Goal: Transaction & Acquisition: Purchase product/service

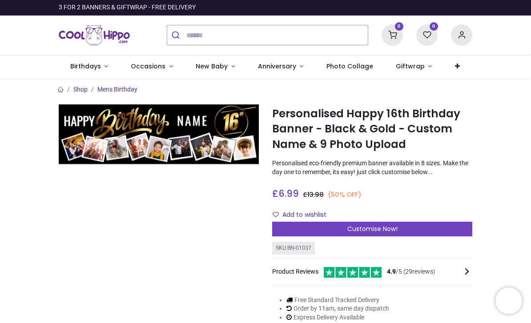
click at [336, 69] on span "Photo Collage" at bounding box center [350, 66] width 47 height 9
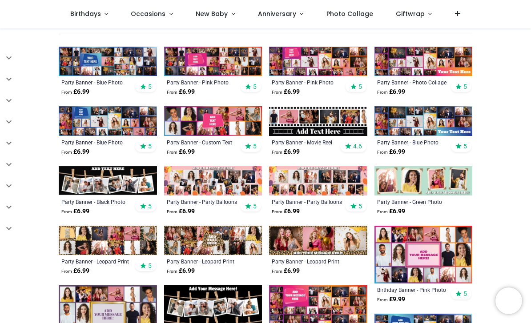
scroll to position [183, 0]
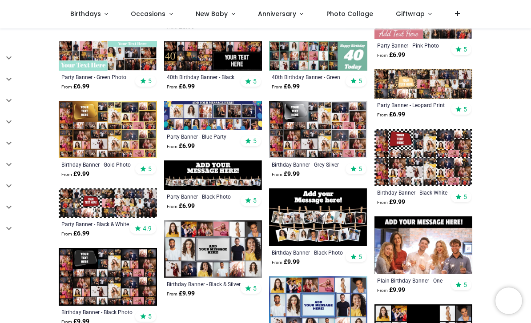
scroll to position [573, 0]
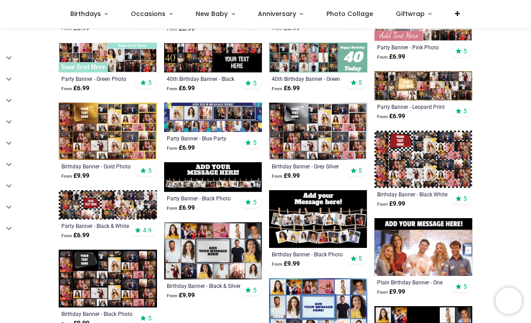
click at [229, 186] on img at bounding box center [213, 176] width 98 height 29
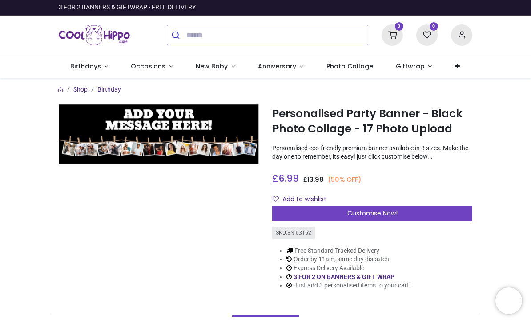
click at [362, 218] on div "Customise Now!" at bounding box center [372, 213] width 200 height 15
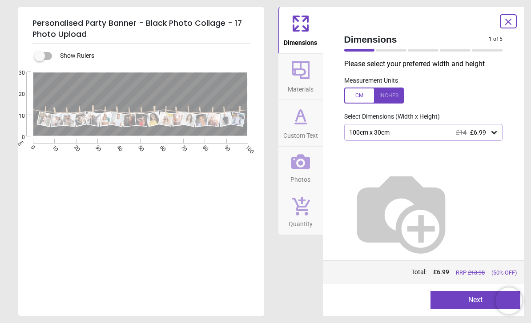
click at [363, 98] on div at bounding box center [374, 96] width 60 height 16
click at [496, 135] on icon at bounding box center [494, 132] width 9 height 9
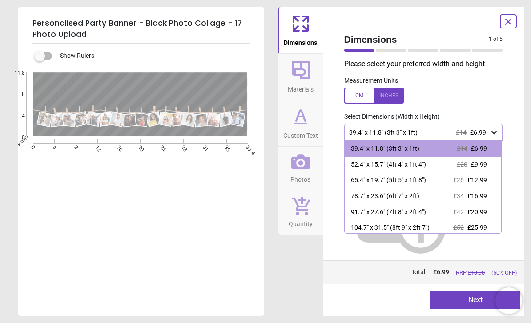
click at [444, 166] on div "52.4" x 15.7" (4ft 4" x 1ft 4") £20 £9.99" at bounding box center [423, 165] width 157 height 16
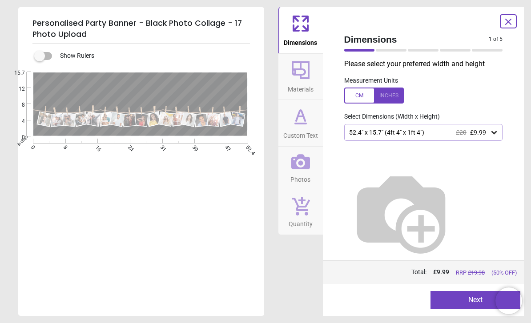
click at [461, 299] on button "Next" at bounding box center [476, 300] width 90 height 18
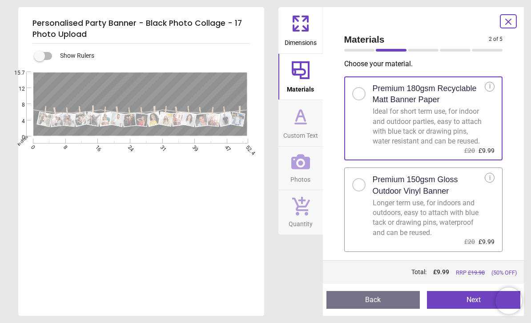
click at [452, 299] on button "Next" at bounding box center [473, 300] width 93 height 18
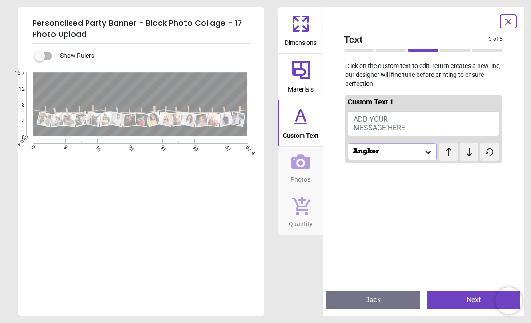
click at [423, 116] on button "ADD YOUR MESSAGE HERE!" at bounding box center [424, 123] width 152 height 25
click at [422, 129] on button "ADD YOUR MESSAGE HERE!" at bounding box center [424, 123] width 152 height 25
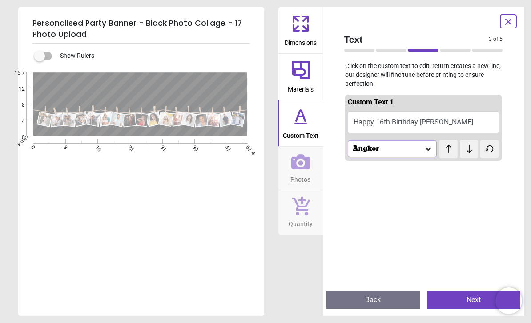
type textarea "**********"
click at [372, 299] on button "Back" at bounding box center [373, 300] width 93 height 18
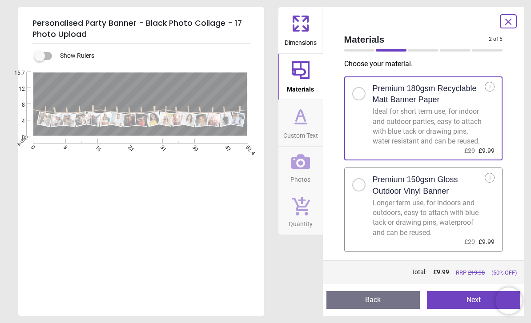
click at [368, 303] on button "Back" at bounding box center [373, 300] width 93 height 18
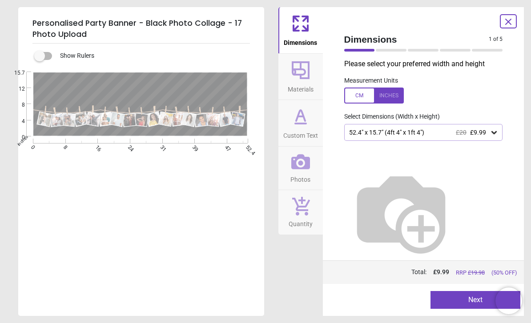
click at [481, 134] on span "£9.99" at bounding box center [478, 132] width 16 height 7
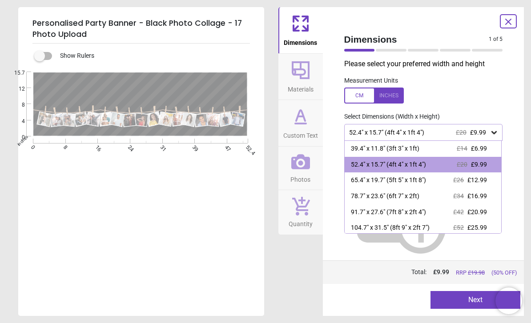
click at [436, 167] on div "52.4" x 15.7" (4ft 4" x 1ft 4") £20 £9.99" at bounding box center [423, 165] width 157 height 16
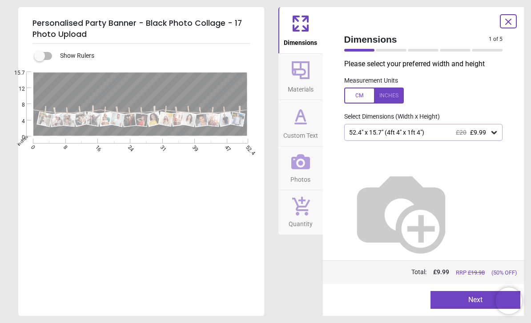
click at [465, 300] on button "Next" at bounding box center [476, 300] width 90 height 18
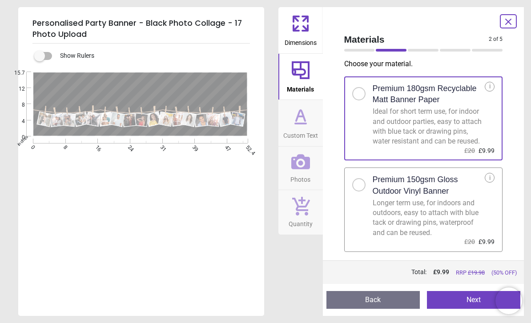
click at [457, 294] on button "Next" at bounding box center [473, 300] width 93 height 18
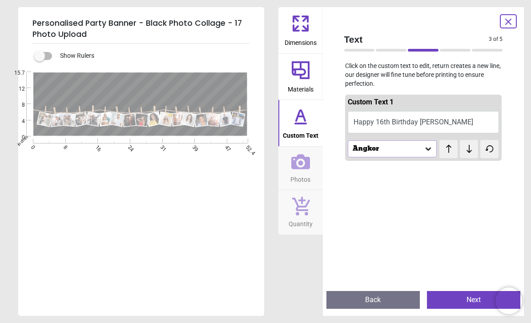
click at [431, 154] on div "Angkor" at bounding box center [392, 149] width 89 height 17
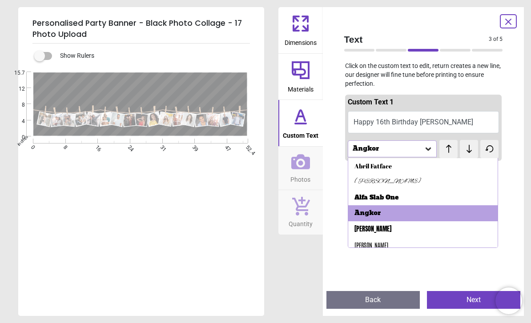
click at [385, 170] on div "Abril Fatface" at bounding box center [423, 166] width 150 height 16
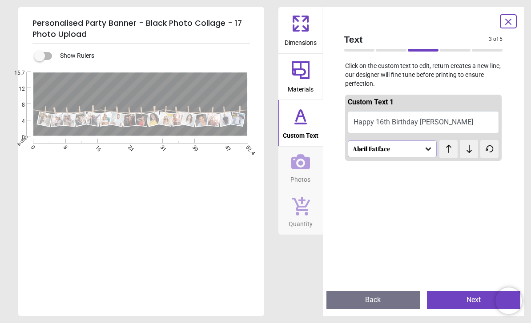
click at [396, 155] on div "Abril Fatface" at bounding box center [392, 149] width 89 height 17
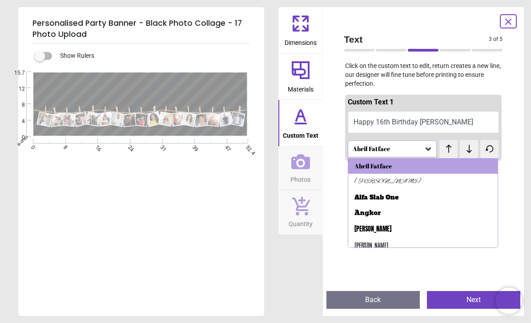
click at [389, 198] on div "Alfa Slab One" at bounding box center [377, 198] width 44 height 9
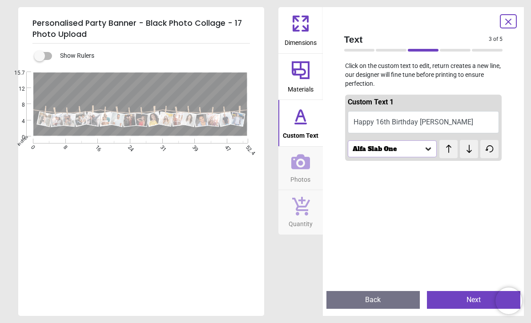
click at [414, 153] on div "Alfa Slab One" at bounding box center [392, 149] width 89 height 17
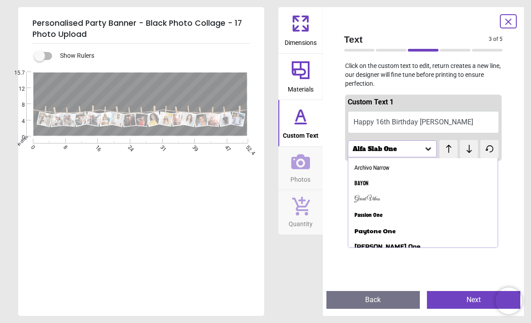
scroll to position [101, 0]
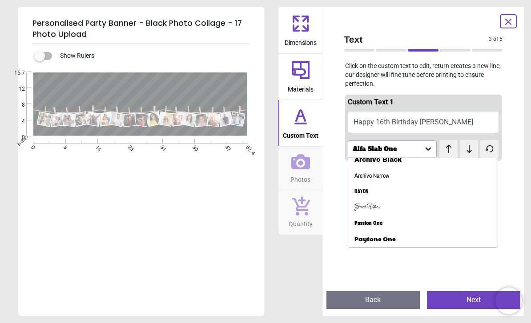
click at [406, 184] on div "Bayon" at bounding box center [423, 192] width 150 height 16
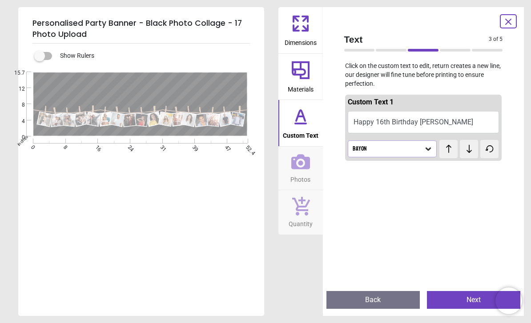
click at [400, 154] on div "Bayon" at bounding box center [392, 149] width 89 height 17
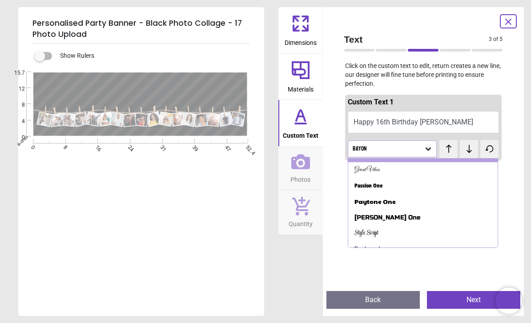
scroll to position [138, 0]
click at [387, 181] on div "Passion One" at bounding box center [423, 186] width 150 height 16
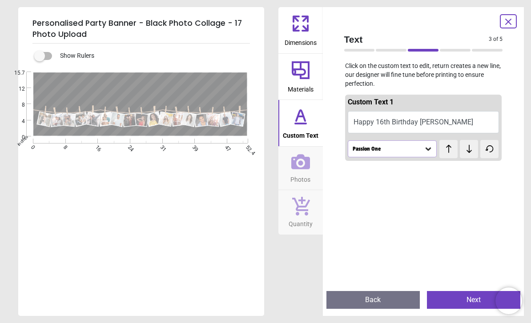
click at [383, 152] on div "Passion One" at bounding box center [392, 149] width 89 height 17
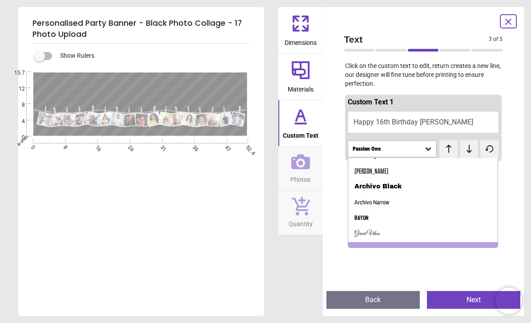
scroll to position [81, 0]
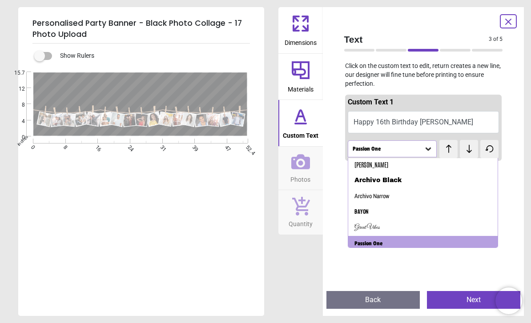
click at [387, 183] on div "Archivo Black" at bounding box center [423, 181] width 150 height 16
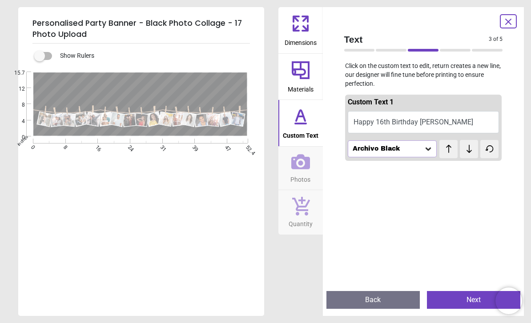
click at [398, 201] on div at bounding box center [423, 326] width 157 height 323
click at [382, 152] on div "Archivo Black" at bounding box center [392, 149] width 89 height 17
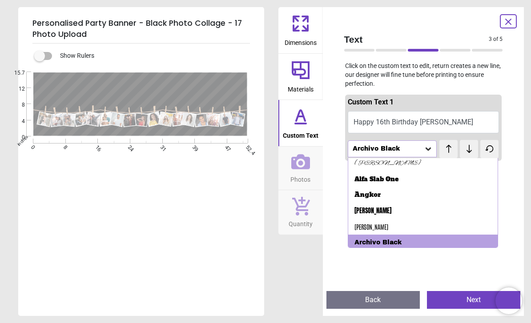
scroll to position [20, 0]
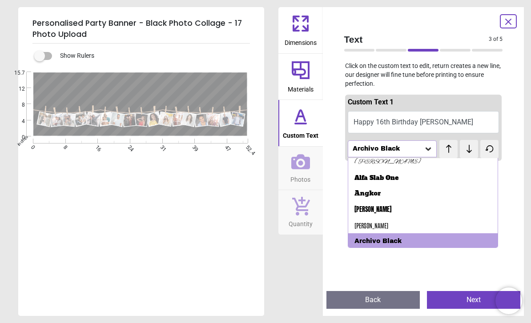
click at [392, 179] on div "Alfa Slab One" at bounding box center [377, 178] width 44 height 9
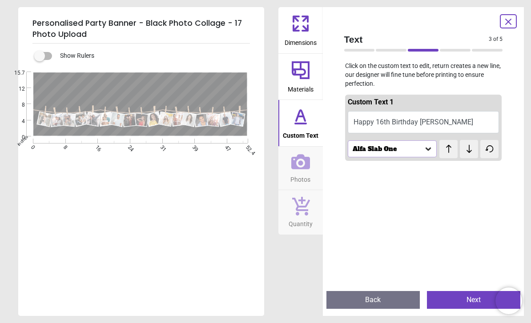
click at [388, 150] on div "Alfa Slab One" at bounding box center [388, 149] width 73 height 8
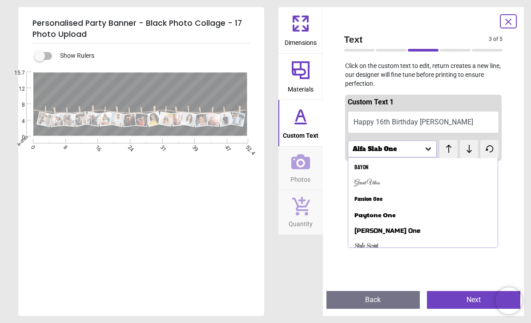
scroll to position [128, 0]
click at [374, 197] on div "Passion One" at bounding box center [423, 197] width 150 height 16
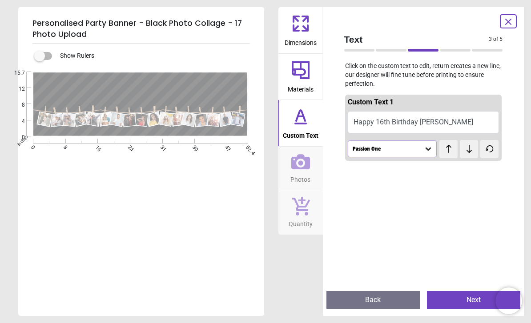
click at [465, 299] on button "Next" at bounding box center [473, 300] width 93 height 18
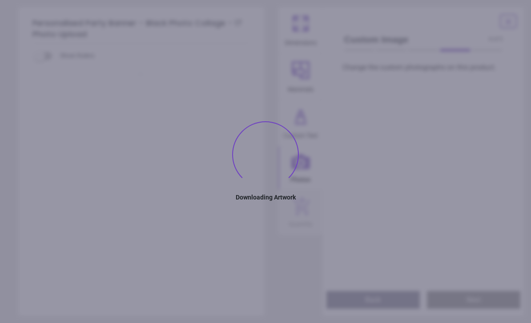
type textarea "**********"
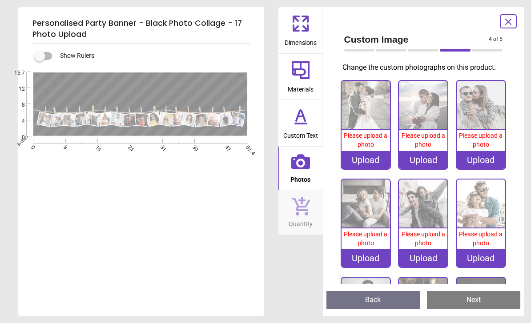
click at [373, 156] on div "Upload" at bounding box center [366, 160] width 48 height 18
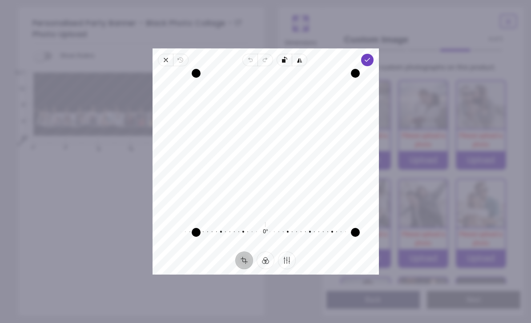
click at [371, 57] on icon "button" at bounding box center [366, 60] width 7 height 7
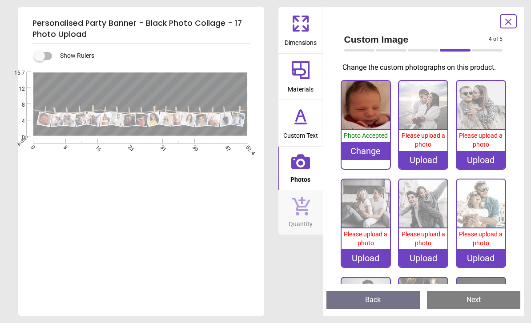
click at [426, 156] on div "Upload" at bounding box center [423, 160] width 48 height 18
click at [420, 153] on div "Upload" at bounding box center [423, 160] width 48 height 18
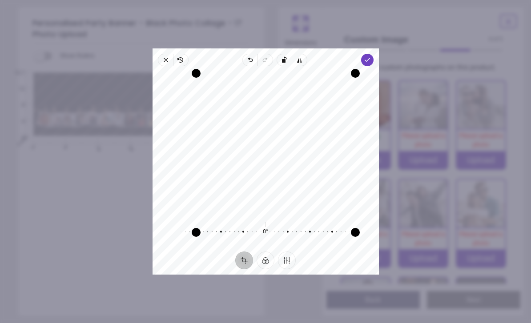
click at [371, 57] on icon "button" at bounding box center [366, 60] width 7 height 7
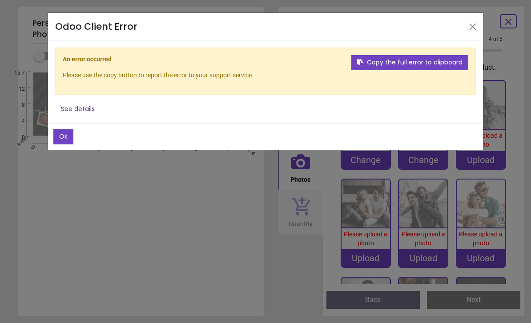
click at [62, 131] on button "Ok" at bounding box center [63, 136] width 20 height 15
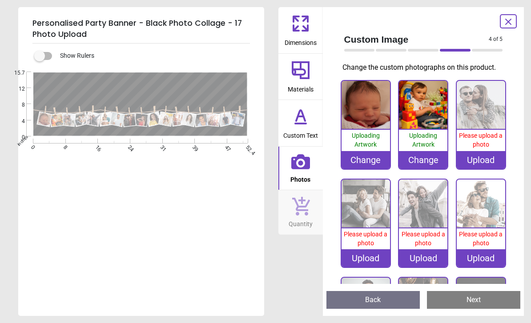
click at [484, 142] on span "Please upload a photo" at bounding box center [481, 140] width 44 height 16
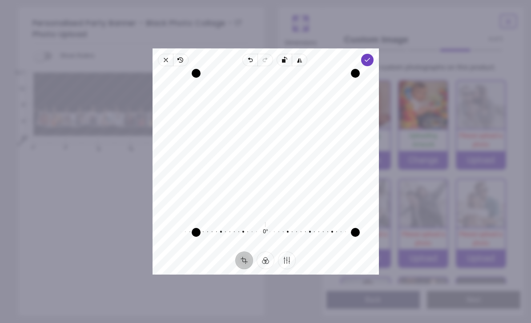
click at [373, 54] on span "Done" at bounding box center [367, 60] width 12 height 12
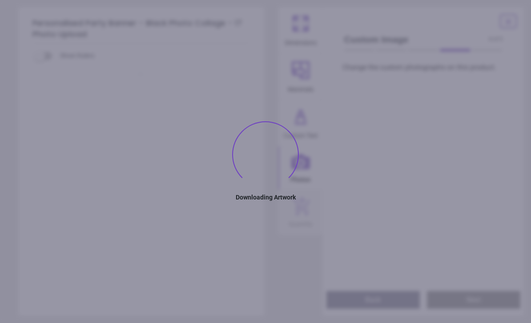
type textarea "**********"
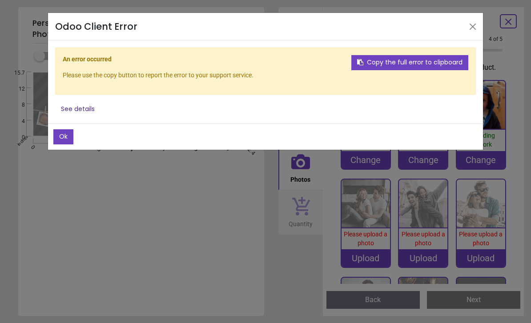
click at [64, 135] on button "Ok" at bounding box center [63, 136] width 20 height 15
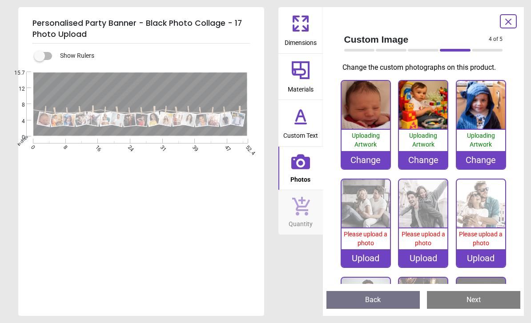
click at [372, 214] on img at bounding box center [366, 204] width 48 height 48
click at [423, 116] on img at bounding box center [423, 105] width 48 height 48
click at [420, 164] on div "Change" at bounding box center [423, 160] width 48 height 18
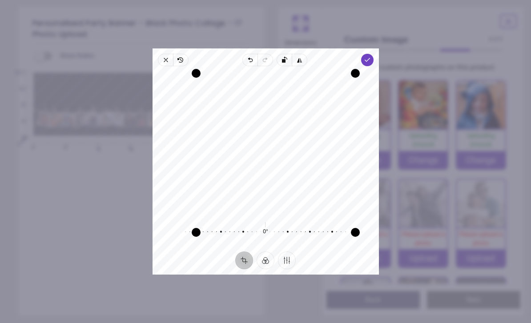
click at [371, 57] on icon "button" at bounding box center [366, 60] width 7 height 7
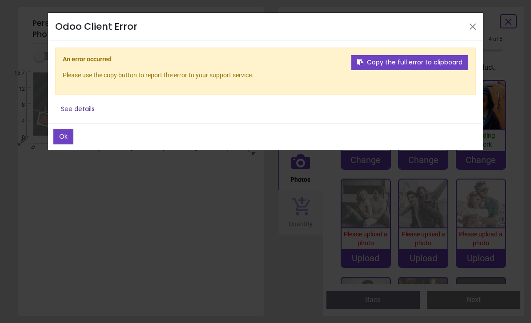
click at [93, 110] on button "See details" at bounding box center [77, 109] width 45 height 15
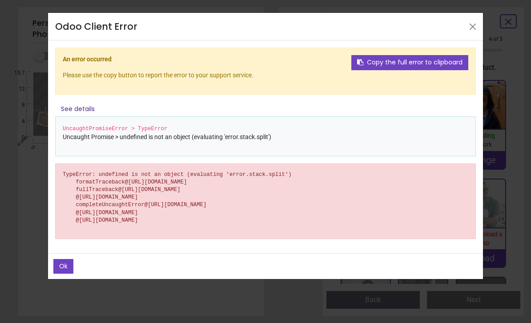
click at [65, 264] on button "Ok" at bounding box center [63, 266] width 20 height 15
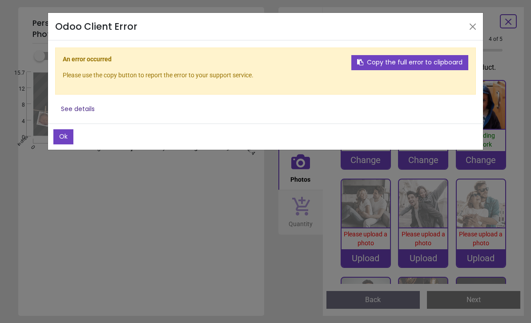
click at [51, 240] on div "Odoo Client Error Ok Copy the full error to clipboard An error occurred Please …" at bounding box center [265, 161] width 531 height 323
click at [471, 29] on button "Close" at bounding box center [472, 26] width 13 height 13
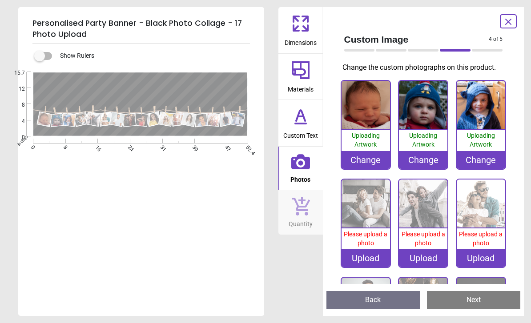
click at [368, 238] on span "Please upload a photo" at bounding box center [366, 239] width 44 height 16
click at [372, 256] on div "Upload" at bounding box center [366, 259] width 48 height 18
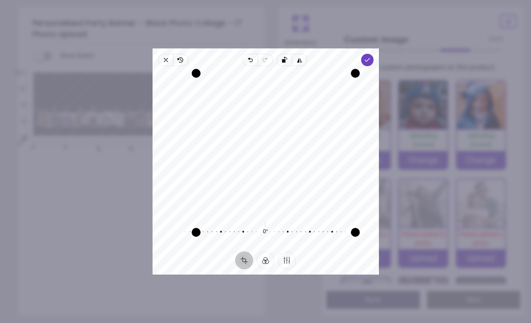
click at [371, 57] on icon "button" at bounding box center [366, 60] width 7 height 7
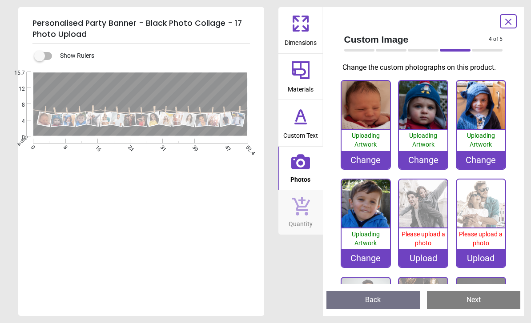
click at [430, 238] on span "Please upload a photo" at bounding box center [424, 239] width 44 height 16
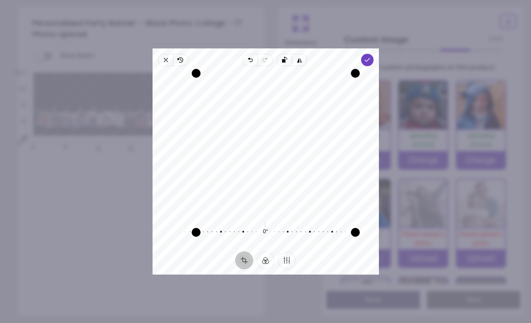
click at [373, 54] on span "Done" at bounding box center [367, 60] width 12 height 12
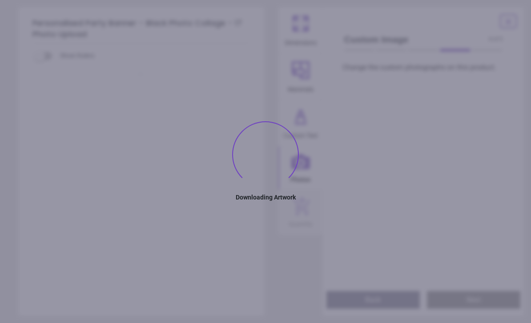
type textarea "**********"
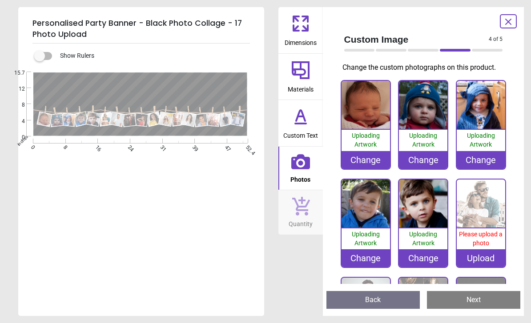
click at [480, 241] on span "Please upload a photo" at bounding box center [481, 239] width 44 height 16
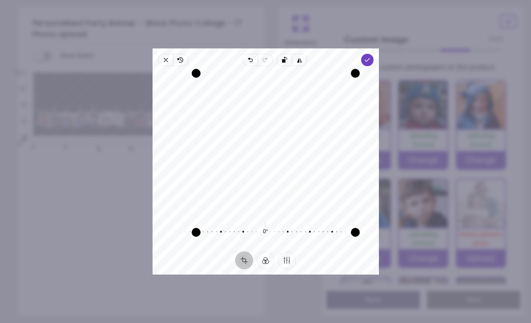
click at [371, 57] on icon "button" at bounding box center [366, 60] width 7 height 7
